Goal: Task Accomplishment & Management: Use online tool/utility

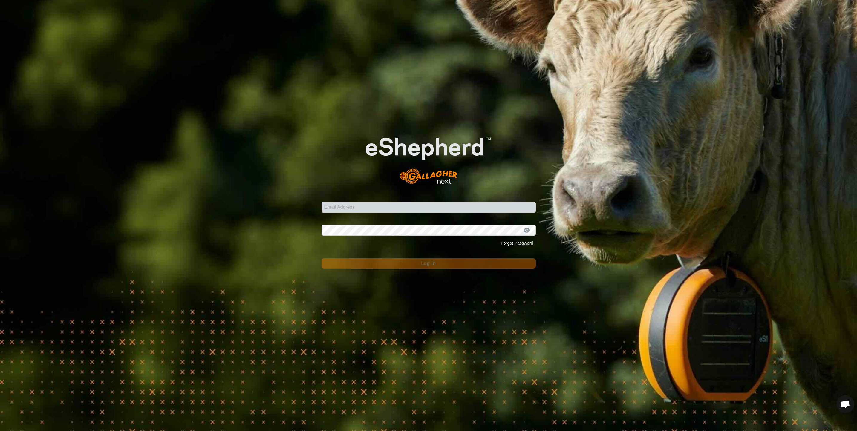
type input "[PERSON_NAME][EMAIL_ADDRESS][PERSON_NAME][DOMAIN_NAME]"
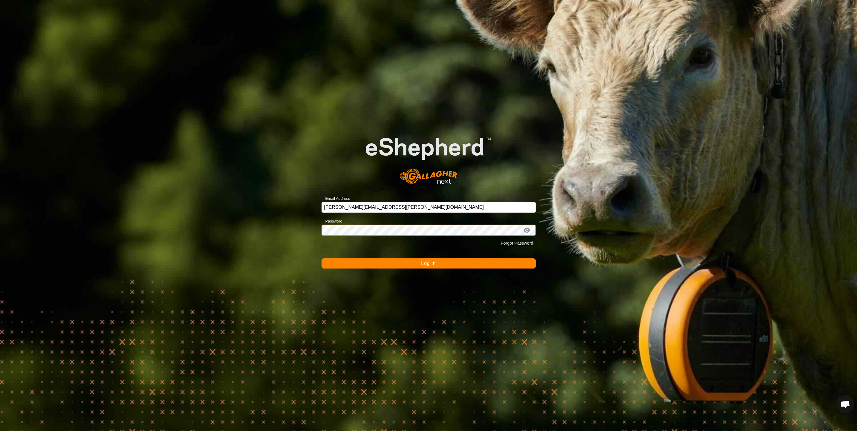
click at [322, 258] on button "Log In" at bounding box center [429, 263] width 214 height 10
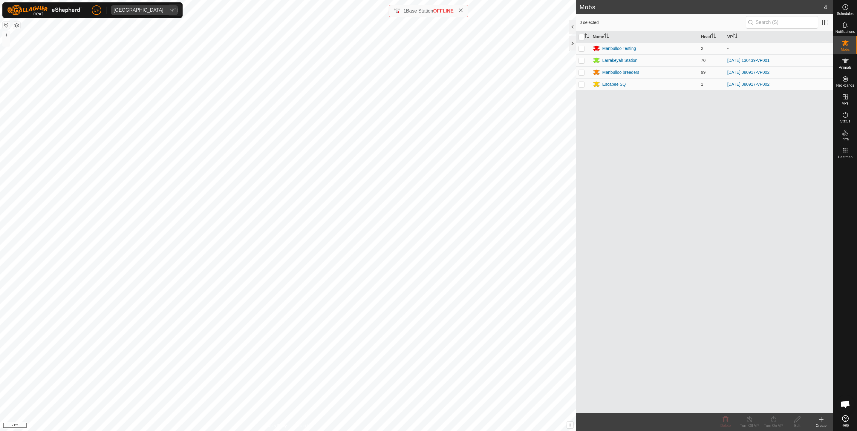
click at [125, 8] on div "[GEOGRAPHIC_DATA]" at bounding box center [139, 10] width 50 height 5
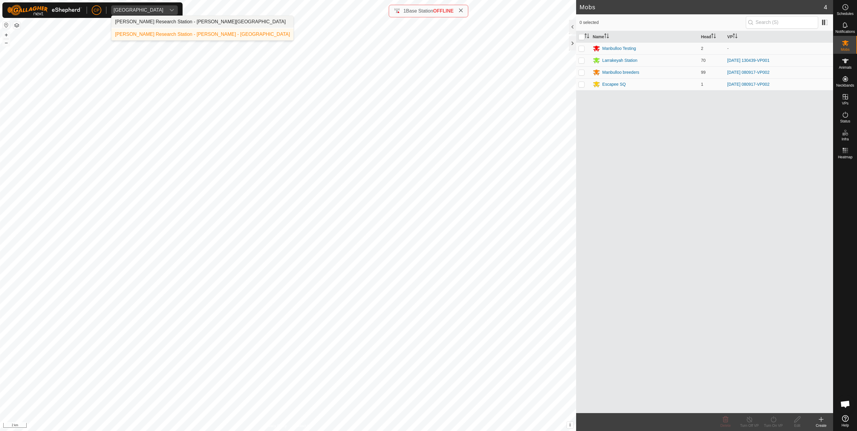
click at [149, 21] on li "[PERSON_NAME] Research Station - [PERSON_NAME][GEOGRAPHIC_DATA]" at bounding box center [202, 22] width 182 height 12
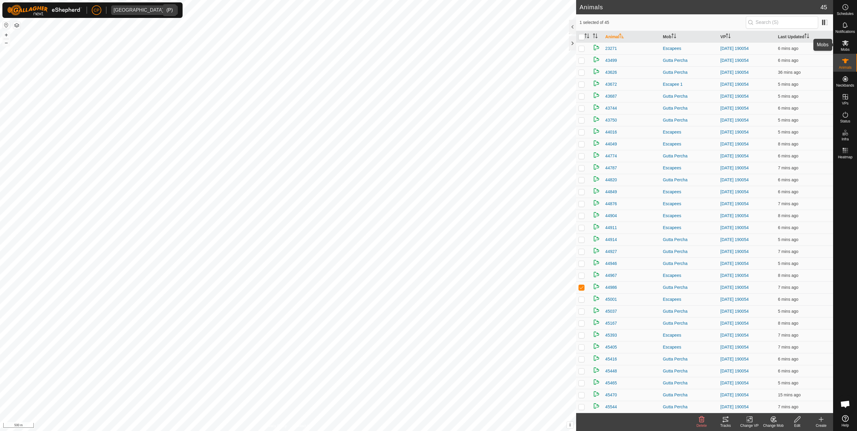
click at [846, 48] on span "Mobs" at bounding box center [845, 50] width 9 height 4
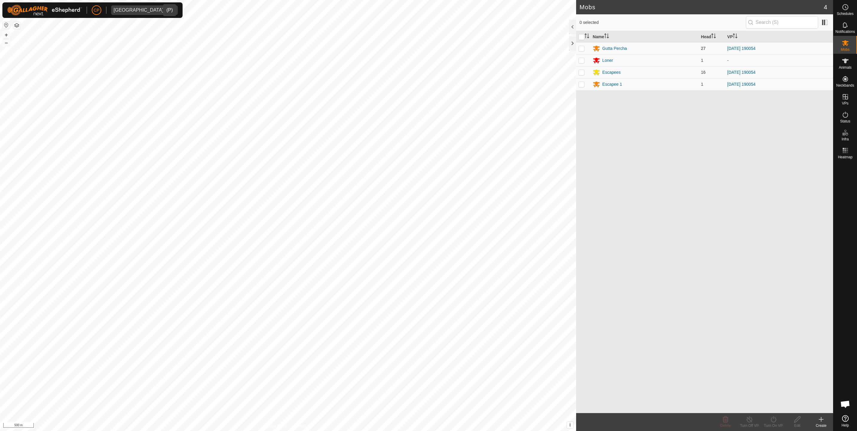
click at [583, 48] on p-checkbox at bounding box center [581, 48] width 6 height 5
checkbox input "true"
click at [582, 62] on p-checkbox at bounding box center [581, 60] width 6 height 5
checkbox input "true"
click at [581, 73] on p-checkbox at bounding box center [581, 72] width 6 height 5
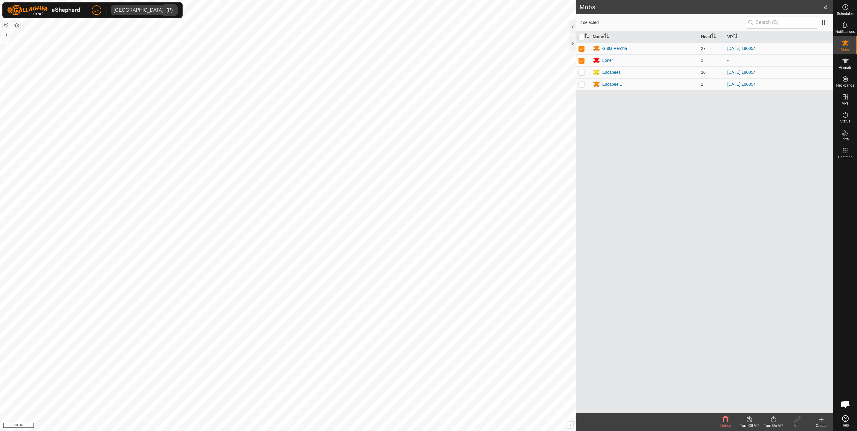
checkbox input "true"
click at [583, 84] on p-checkbox at bounding box center [581, 84] width 6 height 5
checkbox input "true"
click at [617, 84] on div "Escapee 1" at bounding box center [612, 84] width 20 height 6
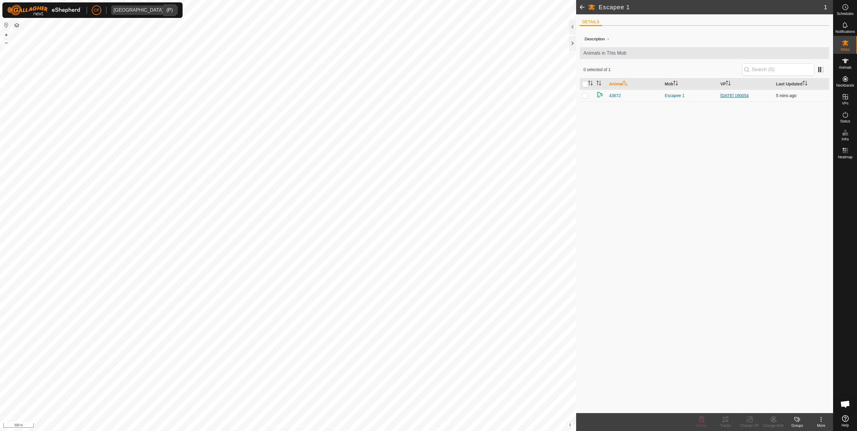
click at [725, 98] on link "[DATE] 190054" at bounding box center [734, 95] width 28 height 5
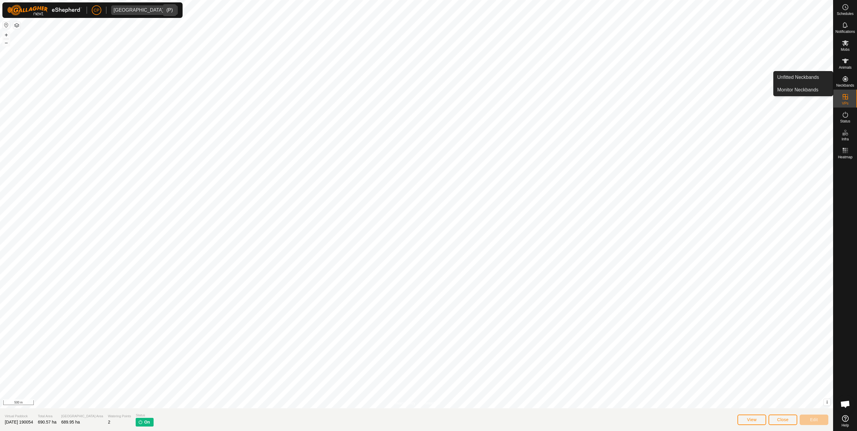
click at [843, 66] on span "Animals" at bounding box center [845, 68] width 13 height 4
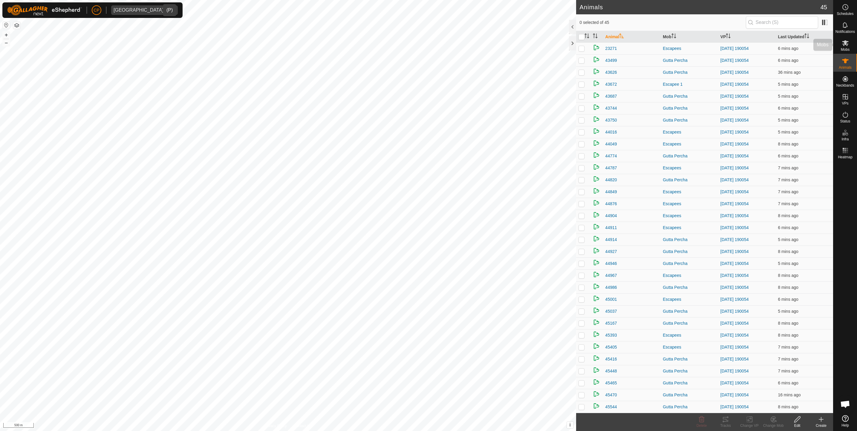
click at [845, 46] on icon at bounding box center [845, 42] width 7 height 7
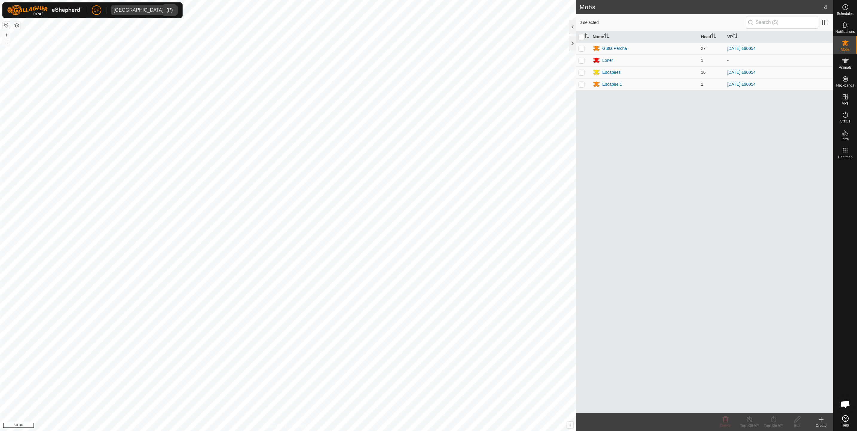
drag, startPoint x: 582, startPoint y: 38, endPoint x: 599, endPoint y: 89, distance: 54.0
click at [581, 38] on input "checkbox" at bounding box center [581, 37] width 6 height 6
checkbox input "true"
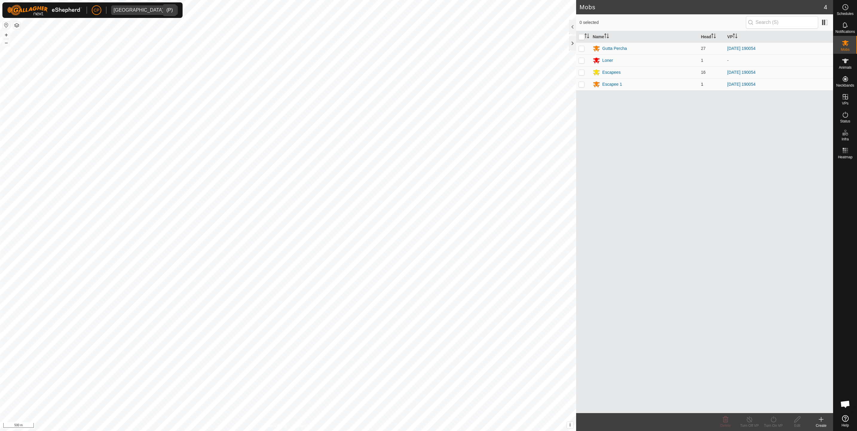
checkbox input "true"
click at [776, 424] on div "Turn On VP" at bounding box center [773, 425] width 24 height 5
click at [775, 397] on link "Later" at bounding box center [791, 394] width 59 height 12
click at [749, 422] on icon at bounding box center [749, 419] width 7 height 7
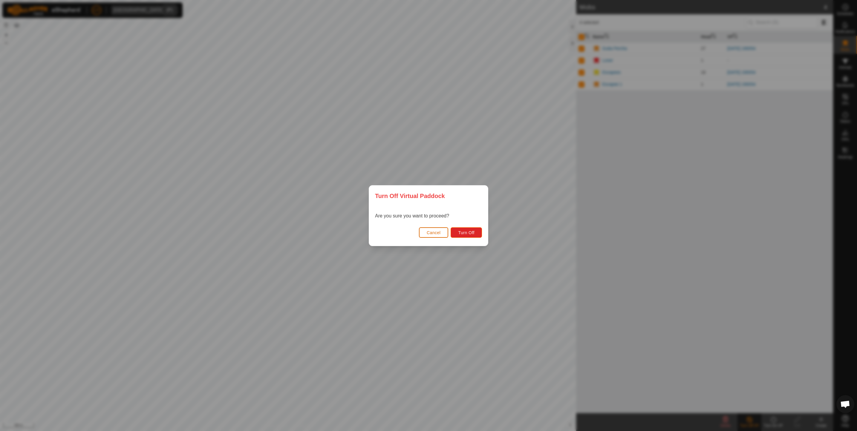
click at [438, 234] on span "Cancel" at bounding box center [434, 232] width 14 height 5
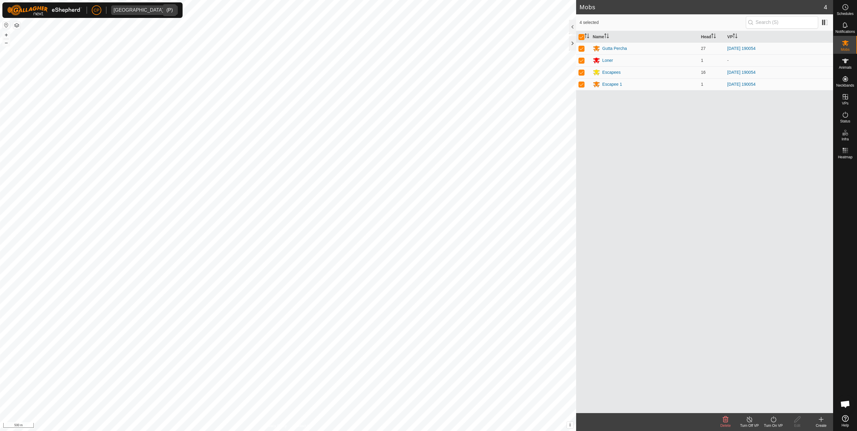
click at [751, 422] on icon at bounding box center [749, 419] width 7 height 7
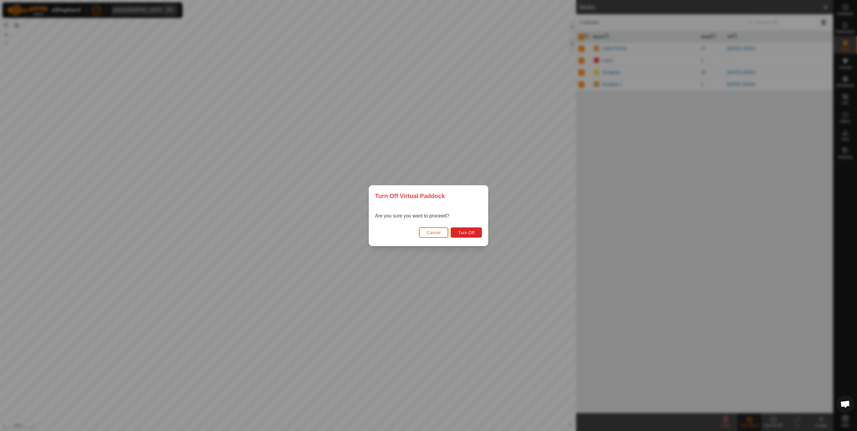
click at [431, 232] on span "Cancel" at bounding box center [434, 232] width 14 height 5
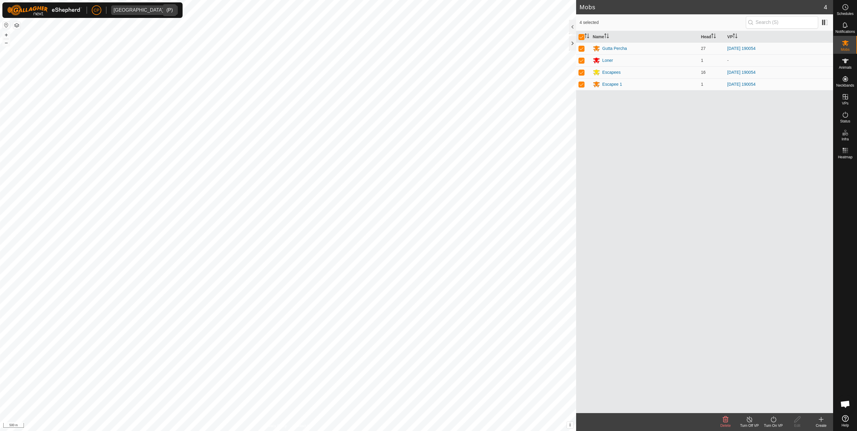
click at [750, 420] on icon at bounding box center [749, 419] width 7 height 7
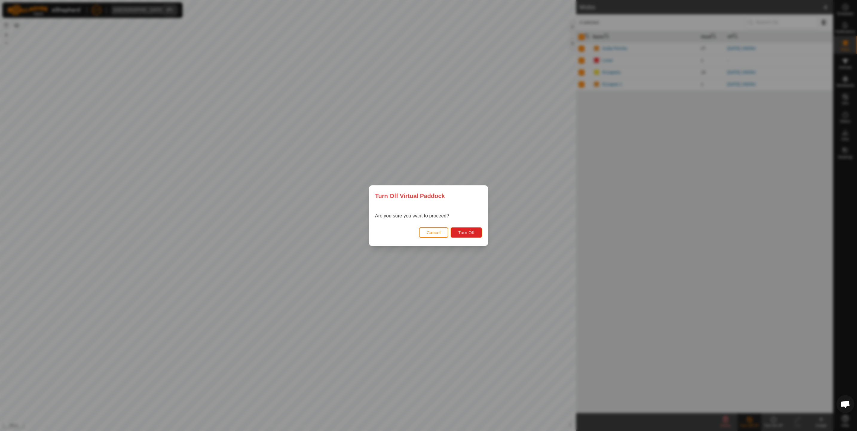
click at [476, 313] on div "Turn Off Virtual Paddock Are you sure you want to proceed? Cancel Turn Off" at bounding box center [428, 215] width 857 height 431
click at [431, 230] on span "Cancel" at bounding box center [434, 232] width 14 height 5
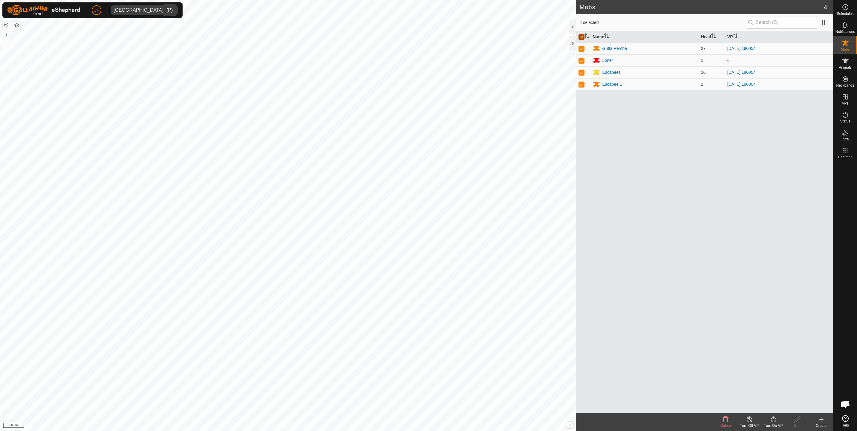
click at [582, 39] on input "checkbox" at bounding box center [581, 37] width 6 height 6
checkbox input "false"
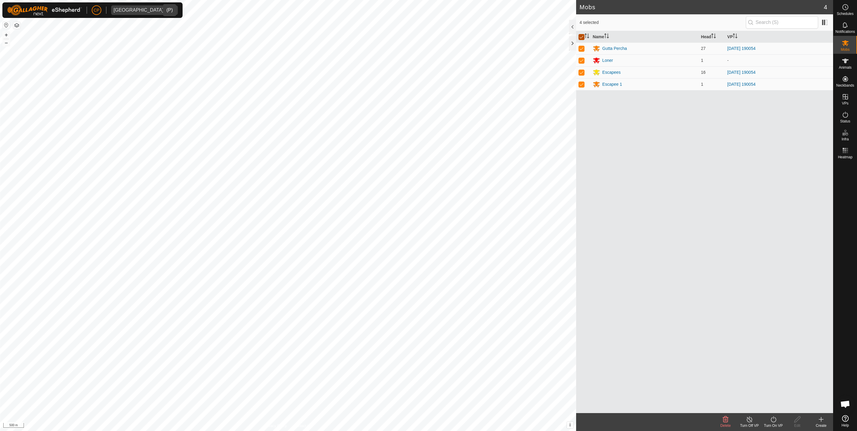
checkbox input "false"
click at [842, 155] on span "Heatmap" at bounding box center [845, 157] width 15 height 4
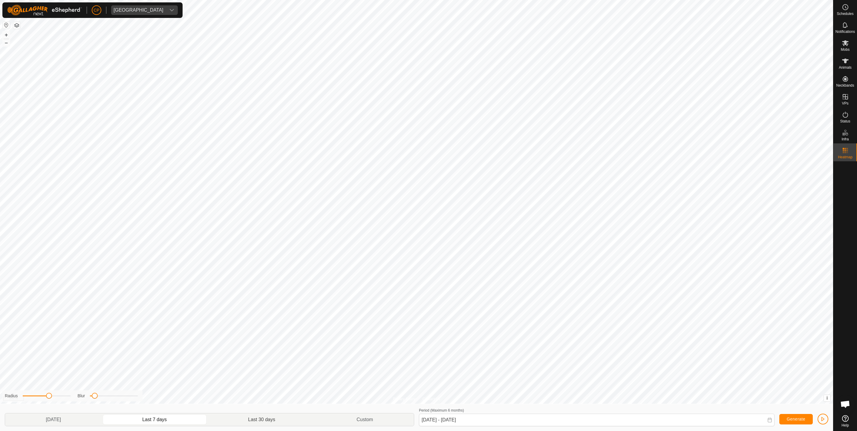
click at [240, 418] on p-togglebutton "Last 30 days" at bounding box center [262, 420] width 108 height 13
type input "[DATE] - [DATE]"
click at [65, 389] on div "Privacy Policy Contact Us 45652 2729974524 [GEOGRAPHIC_DATA] - + – ⇧ i This app…" at bounding box center [416, 215] width 833 height 431
drag, startPoint x: 50, startPoint y: 395, endPoint x: 56, endPoint y: 396, distance: 6.9
click at [56, 396] on span at bounding box center [56, 396] width 6 height 6
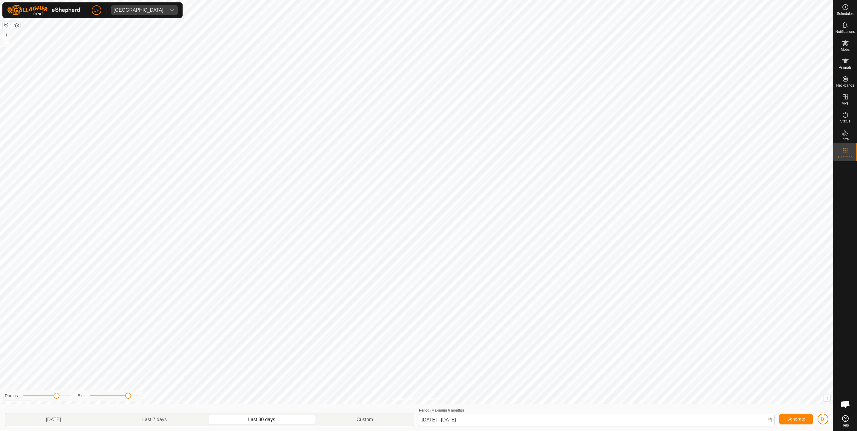
drag, startPoint x: 88, startPoint y: 396, endPoint x: 128, endPoint y: 399, distance: 39.8
click at [128, 399] on div "Blur" at bounding box center [108, 396] width 60 height 6
click at [796, 420] on span "Generate" at bounding box center [796, 419] width 19 height 5
click at [823, 420] on span "button" at bounding box center [823, 419] width 5 height 5
